Goal: Purchase product/service

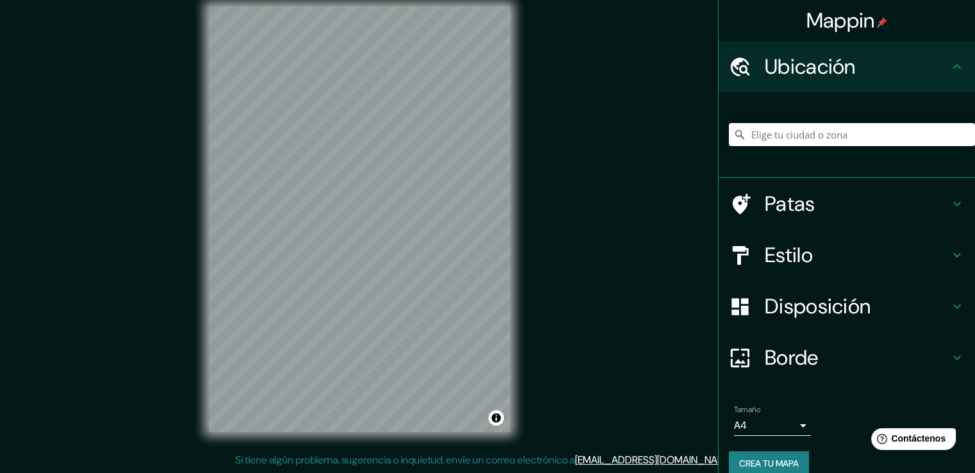
click at [810, 134] on input "Elige tu ciudad o zona" at bounding box center [852, 134] width 246 height 23
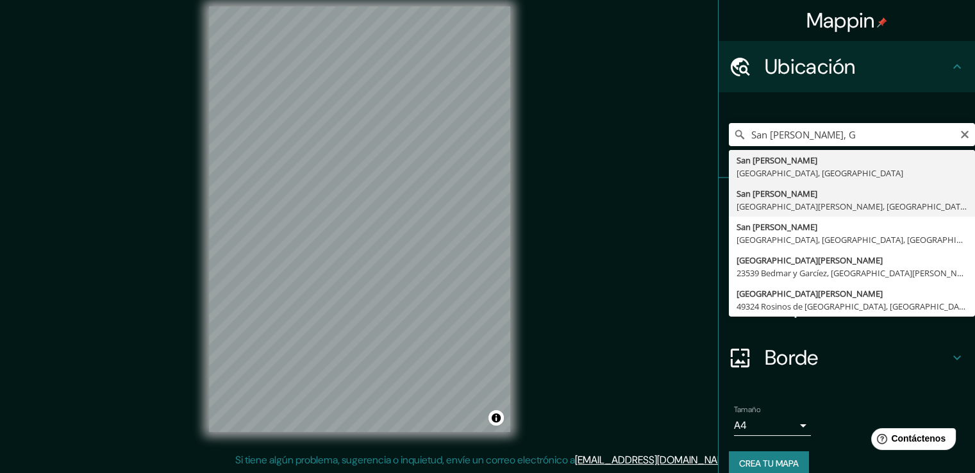
type input "[GEOGRAPHIC_DATA][PERSON_NAME], [GEOGRAPHIC_DATA][PERSON_NAME], [GEOGRAPHIC_DAT…"
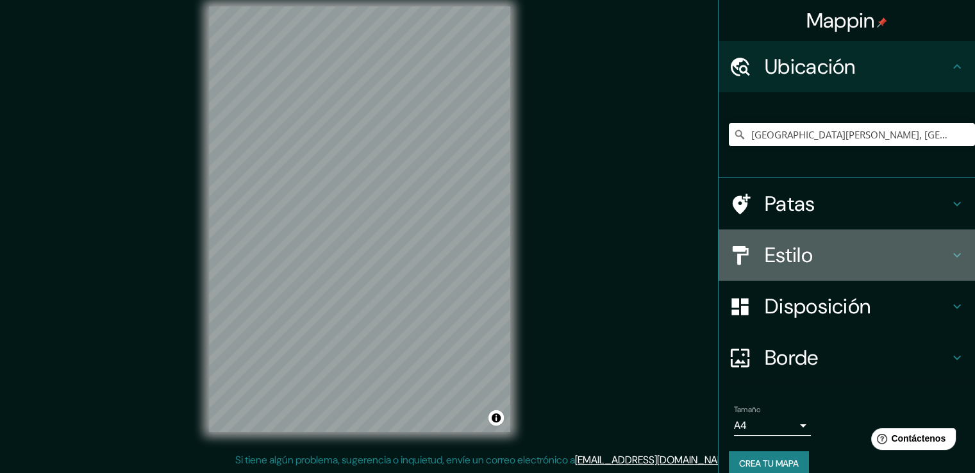
click at [794, 255] on font "Estilo" at bounding box center [789, 255] width 48 height 27
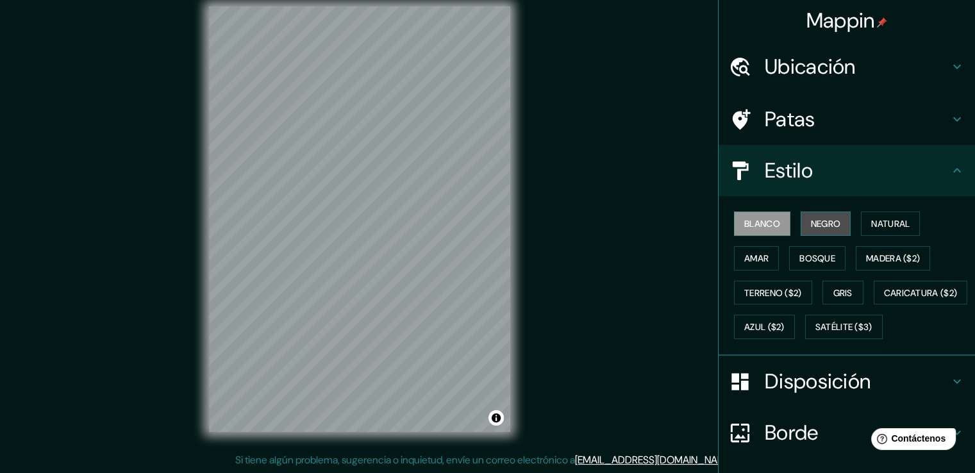
click at [812, 224] on font "Negro" at bounding box center [826, 224] width 30 height 12
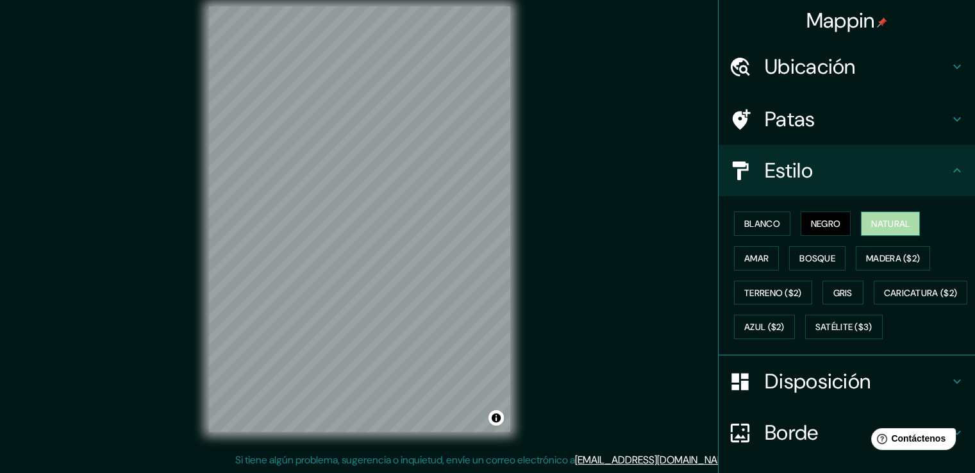
click at [897, 220] on font "Natural" at bounding box center [890, 224] width 38 height 12
click at [744, 260] on font "Amar" at bounding box center [756, 259] width 24 height 12
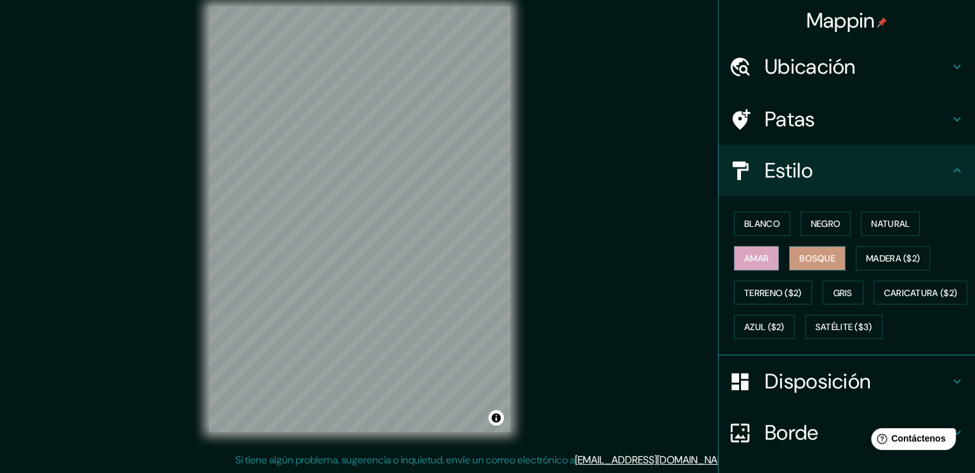
click at [789, 264] on button "Bosque" at bounding box center [817, 258] width 56 height 24
click at [896, 262] on font "Madera ($2)" at bounding box center [893, 259] width 54 height 12
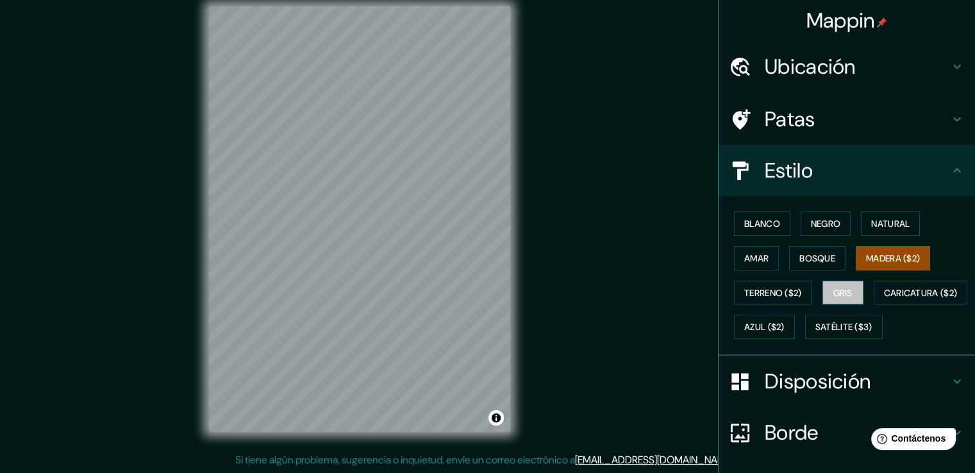
click at [846, 292] on font "Gris" at bounding box center [842, 293] width 19 height 12
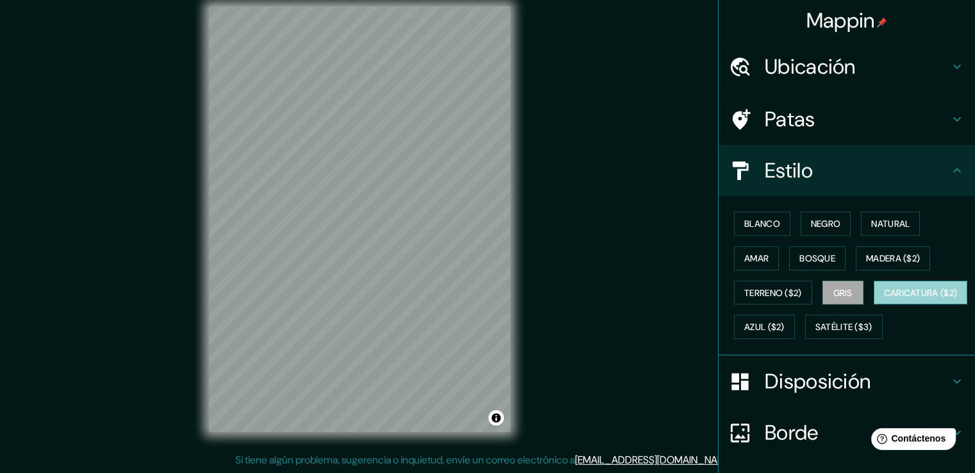
click at [884, 299] on font "Caricatura ($2)" at bounding box center [921, 293] width 74 height 12
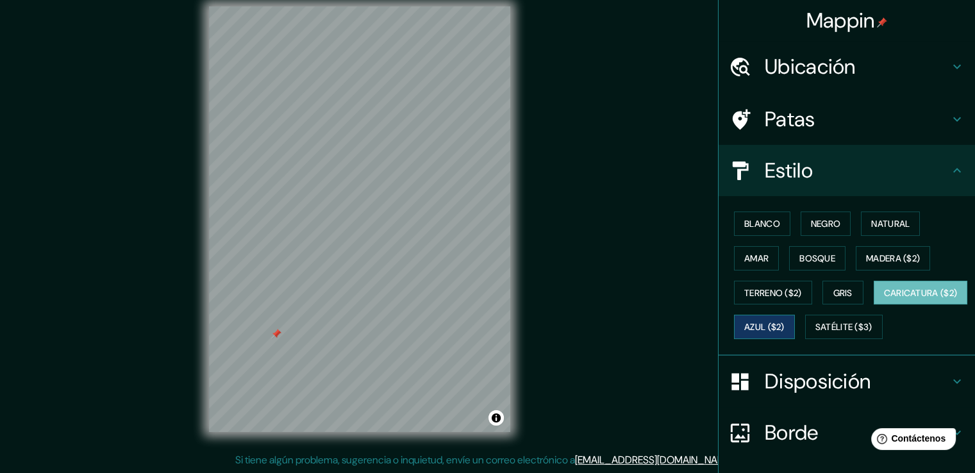
click at [795, 334] on button "Azul ($2)" at bounding box center [764, 327] width 61 height 24
click at [816, 333] on font "Satélite ($3)" at bounding box center [844, 328] width 57 height 12
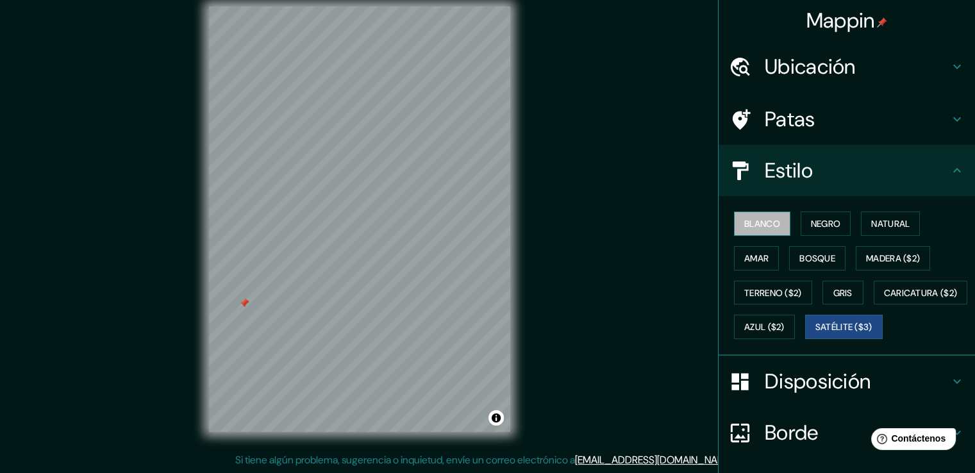
click at [779, 215] on button "Blanco" at bounding box center [762, 224] width 56 height 24
